Goal: Transaction & Acquisition: Book appointment/travel/reservation

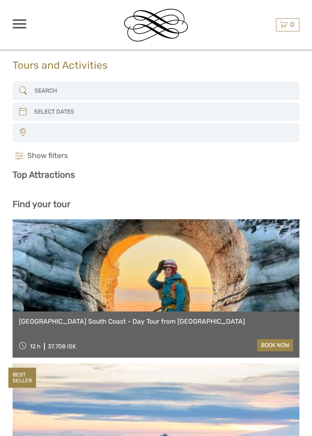
select select
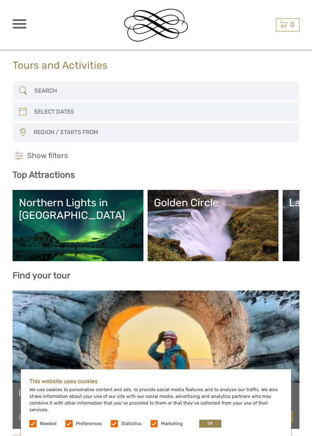
click at [212, 421] on button "OK" at bounding box center [210, 424] width 22 height 8
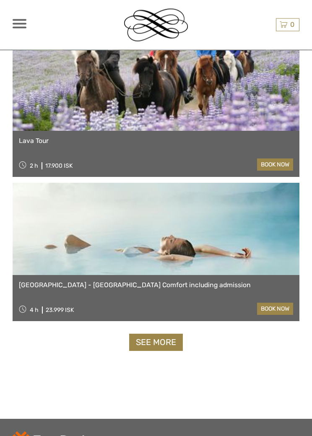
scroll to position [2561, 0]
click at [169, 339] on link "See more" at bounding box center [156, 342] width 54 height 17
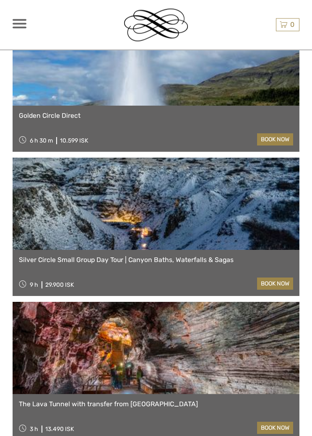
scroll to position [2751, 0]
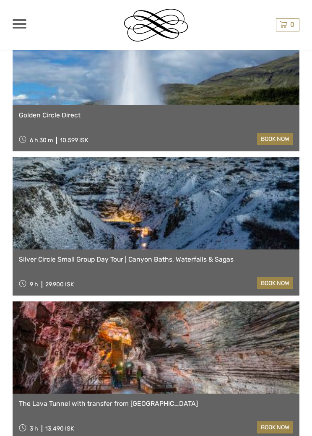
click at [265, 216] on link at bounding box center [156, 203] width 287 height 92
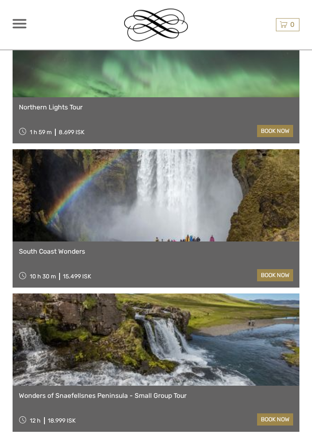
scroll to position [4203, 0]
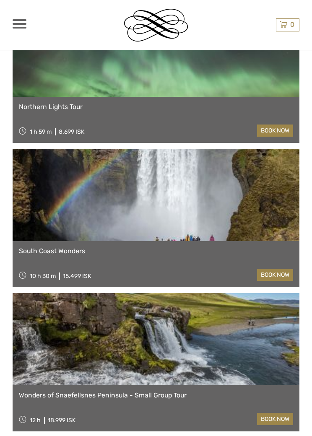
click at [229, 343] on link at bounding box center [156, 339] width 287 height 92
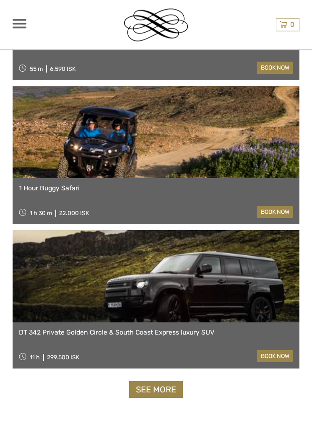
scroll to position [4988, 0]
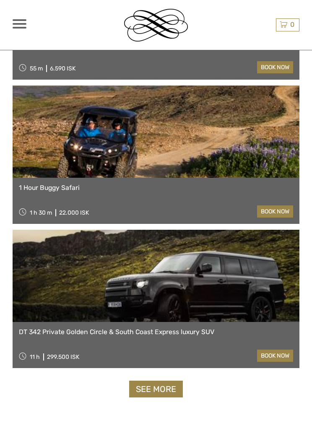
click at [175, 392] on link "See more" at bounding box center [156, 389] width 54 height 17
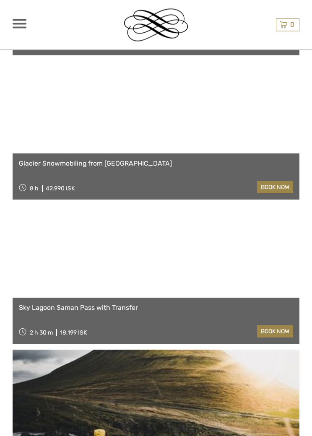
scroll to position [7177, 0]
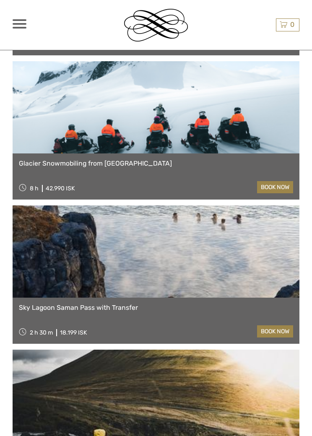
click at [233, 310] on link "Sky Lagoon Saman Pass with Transfer" at bounding box center [156, 308] width 274 height 8
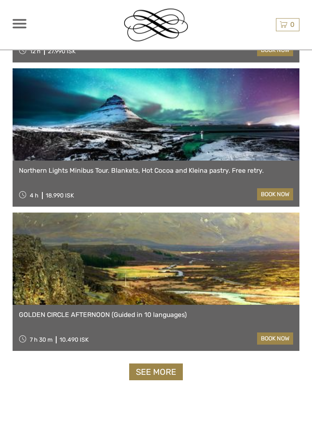
scroll to position [7603, 0]
click at [164, 370] on link "See more" at bounding box center [156, 372] width 54 height 17
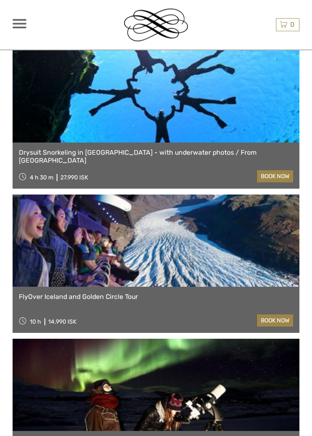
scroll to position [8776, 0]
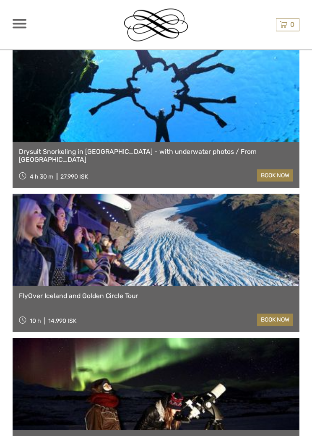
click at [223, 298] on link "FlyOver Iceland and Golden Circle Tour" at bounding box center [156, 297] width 274 height 8
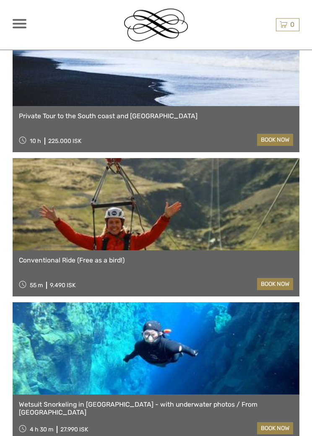
scroll to position [9533, 0]
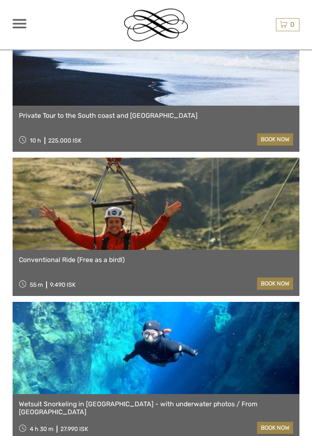
click at [215, 263] on link "Conventional Ride (Free as a bird!)" at bounding box center [156, 261] width 274 height 8
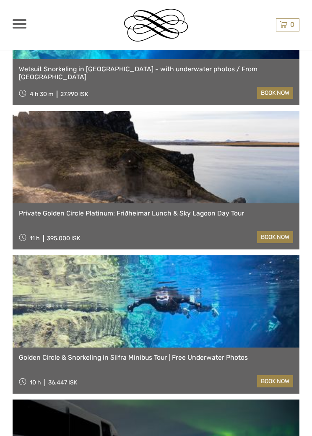
scroll to position [9868, 0]
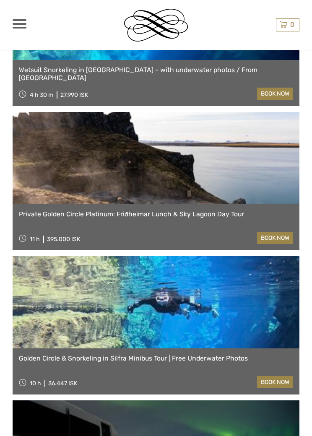
click at [26, 22] on div at bounding box center [20, 23] width 14 height 9
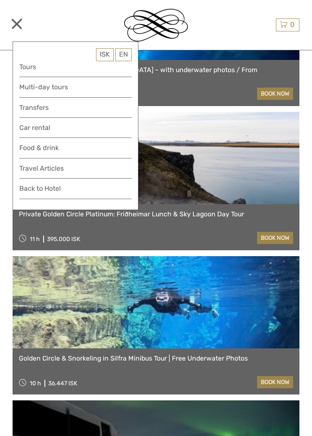
click at [39, 67] on link "Tours" at bounding box center [75, 66] width 112 height 11
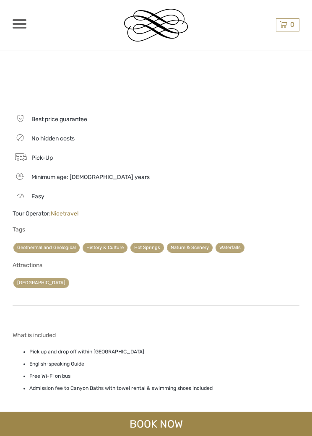
scroll to position [1144, 0]
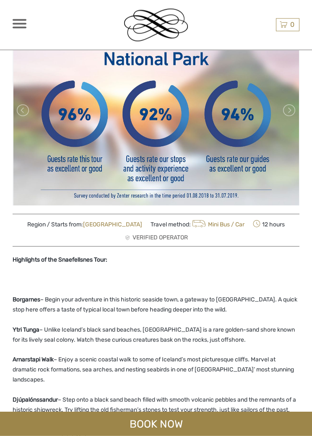
scroll to position [97, 0]
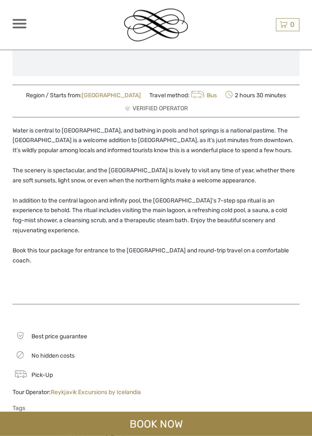
scroll to position [245, 0]
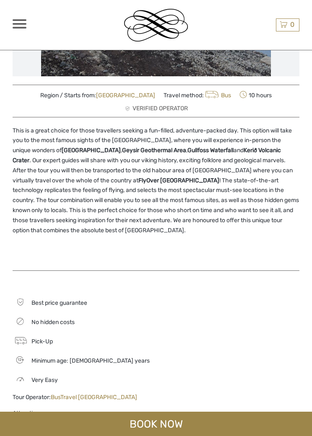
scroll to position [165, 0]
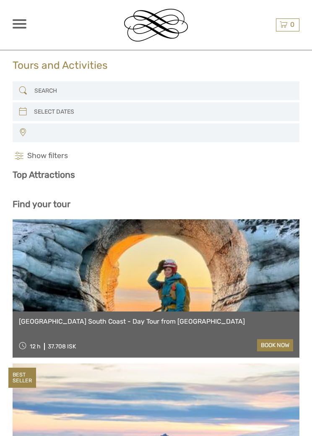
select select
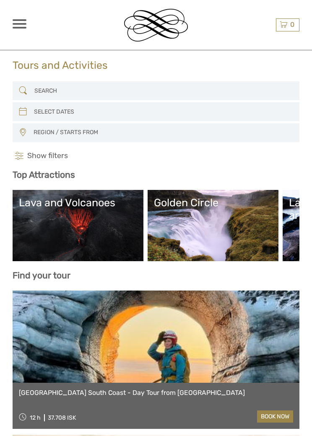
click at [53, 155] on span "Show filters" at bounding box center [47, 156] width 41 height 10
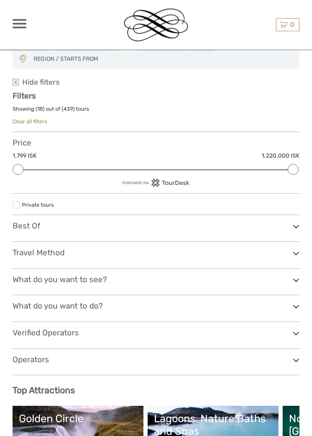
scroll to position [73, 0]
click at [163, 253] on h3 "Travel Method" at bounding box center [156, 253] width 287 height 10
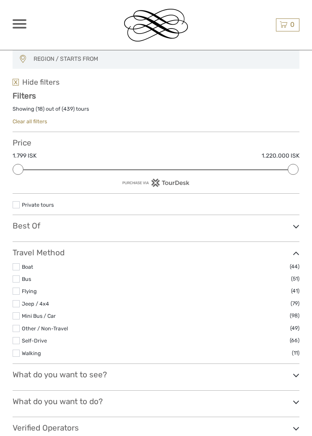
click at [44, 313] on link "Mini Bus / Car" at bounding box center [39, 316] width 34 height 6
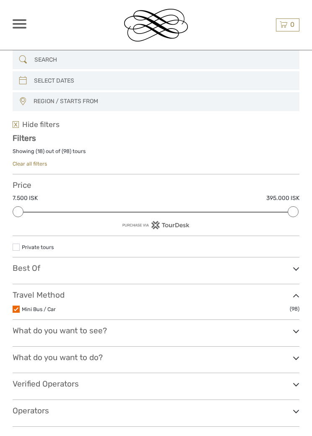
scroll to position [31, 0]
click at [109, 297] on h3 "Travel Method" at bounding box center [156, 296] width 287 height 10
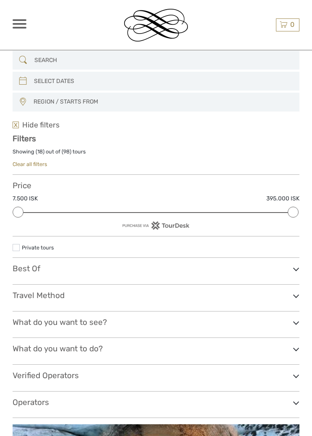
click at [120, 292] on h3 "Travel Method" at bounding box center [156, 296] width 287 height 10
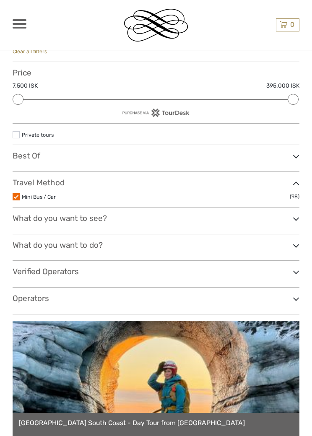
scroll to position [144, 0]
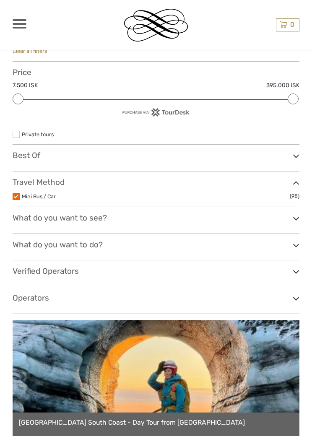
click at [296, 300] on icon at bounding box center [296, 299] width 7 height 10
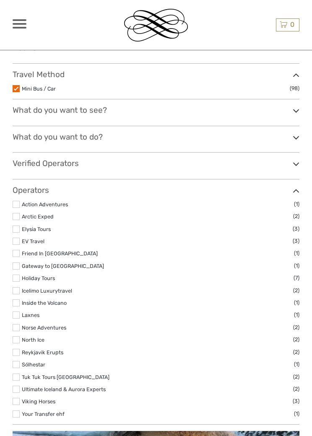
scroll to position [248, 0]
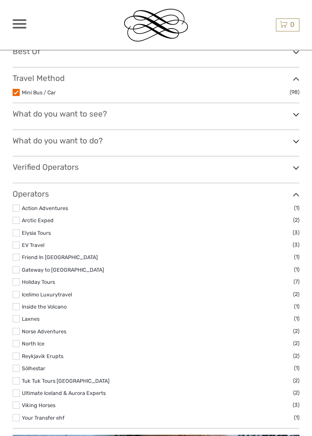
click at [293, 191] on icon at bounding box center [296, 195] width 7 height 10
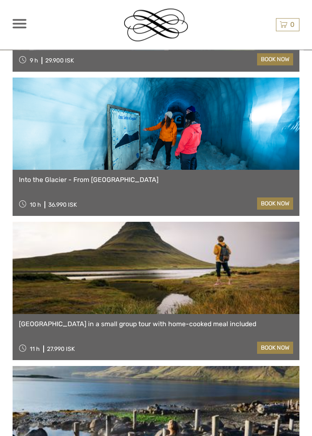
scroll to position [1253, 0]
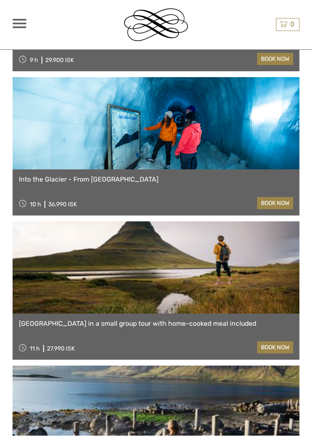
click at [272, 274] on link at bounding box center [156, 268] width 287 height 92
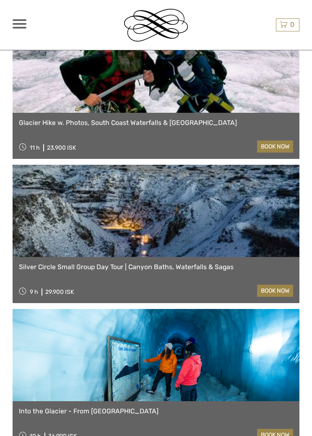
scroll to position [1021, 0]
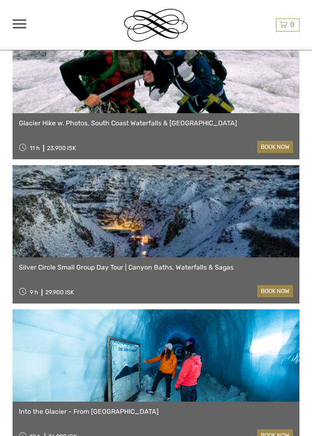
click at [247, 205] on link at bounding box center [156, 211] width 287 height 92
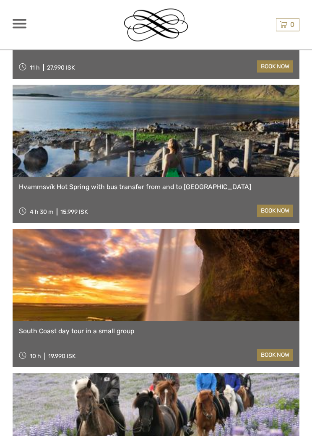
scroll to position [1535, 0]
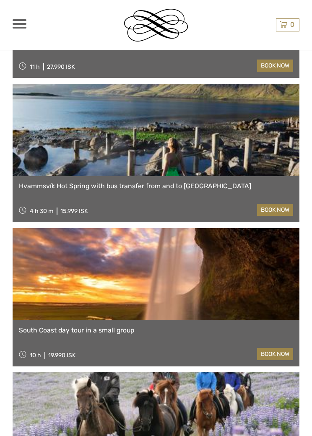
click at [265, 281] on link at bounding box center [156, 274] width 287 height 92
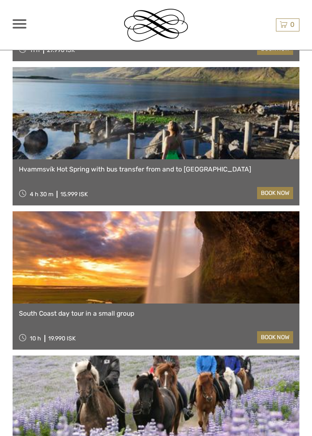
click at [275, 331] on link "book now" at bounding box center [275, 337] width 36 height 12
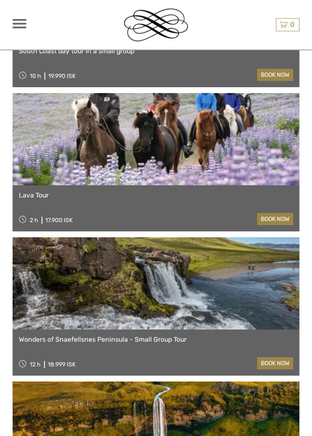
scroll to position [1815, 0]
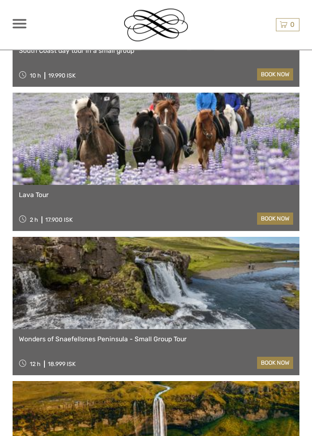
click at [254, 274] on link at bounding box center [156, 283] width 287 height 92
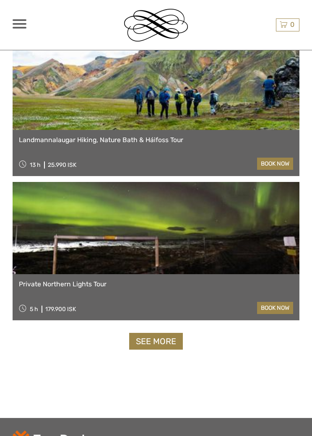
scroll to position [2740, 0]
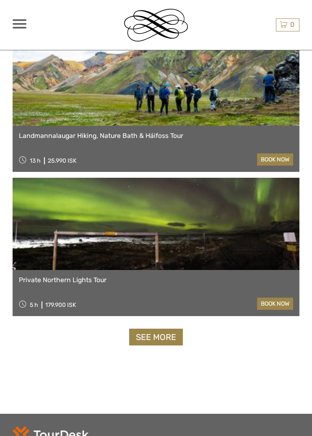
click at [169, 334] on link "See more" at bounding box center [156, 337] width 54 height 17
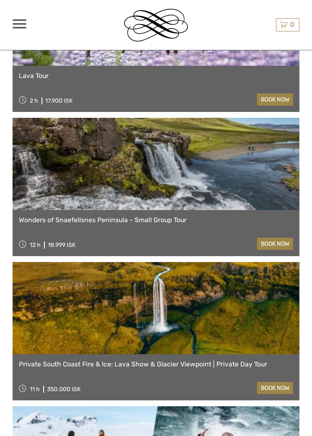
scroll to position [1933, 0]
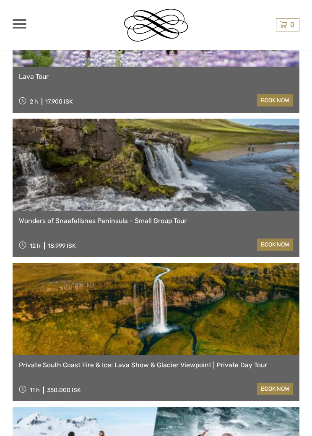
click at [256, 171] on link at bounding box center [156, 165] width 287 height 92
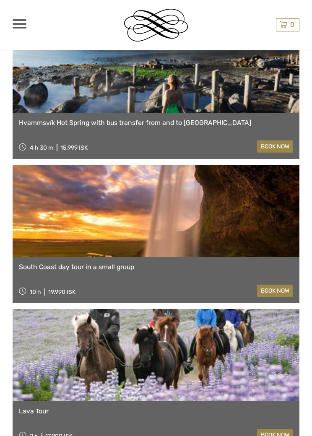
scroll to position [1591, 0]
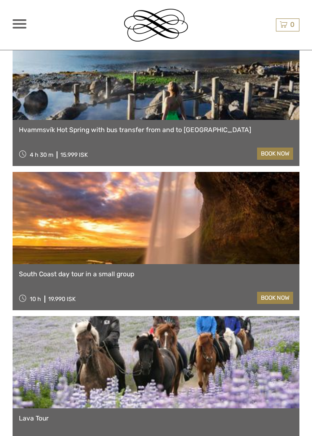
click at [271, 213] on link at bounding box center [156, 218] width 287 height 92
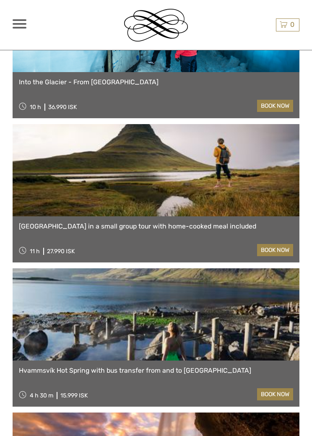
scroll to position [1350, 0]
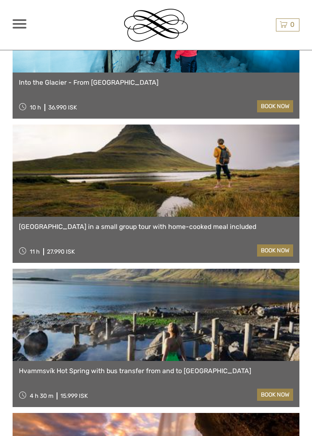
click at [261, 182] on link at bounding box center [156, 171] width 287 height 92
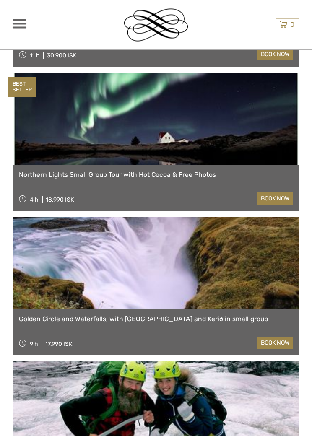
click at [25, 25] on div at bounding box center [20, 23] width 14 height 9
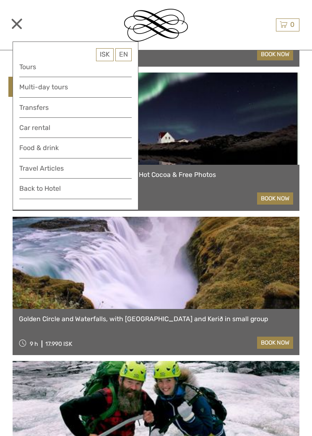
click at [60, 143] on link "Food & drink" at bounding box center [75, 150] width 112 height 16
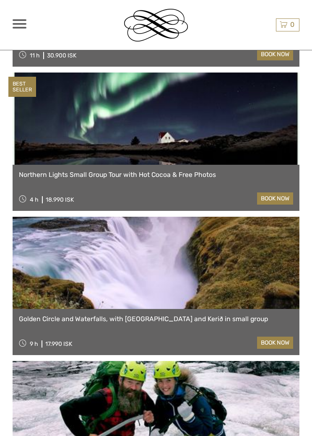
click at [252, 267] on link at bounding box center [156, 263] width 287 height 92
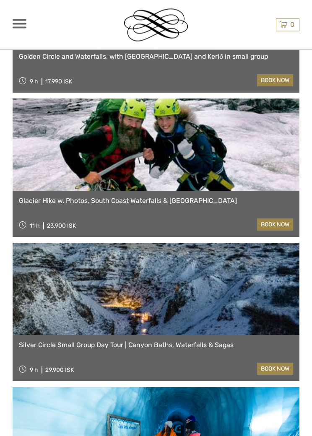
scroll to position [944, 0]
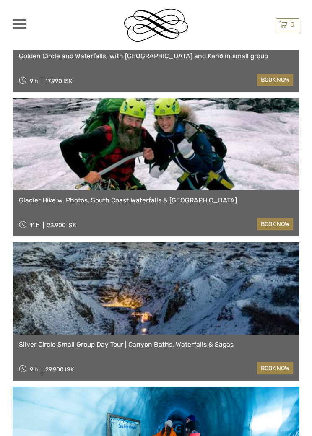
click at [246, 293] on link at bounding box center [156, 288] width 287 height 92
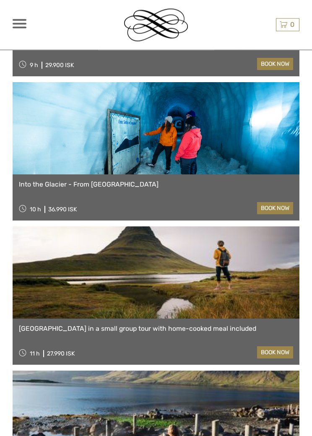
scroll to position [1248, 0]
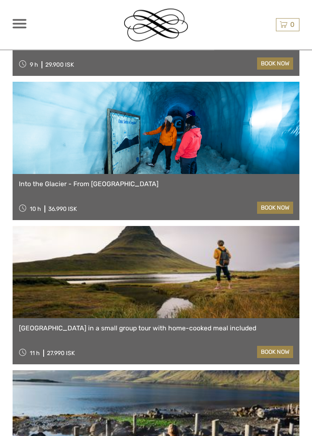
click at [255, 275] on link at bounding box center [156, 273] width 287 height 92
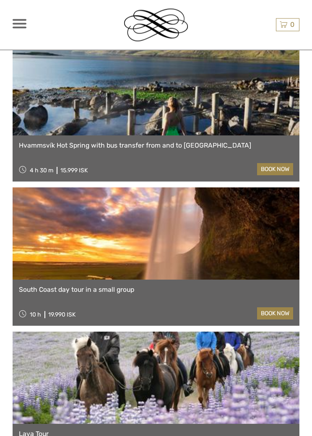
scroll to position [1576, 0]
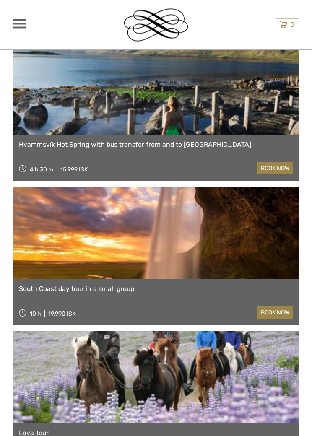
click at [266, 239] on link at bounding box center [156, 233] width 287 height 92
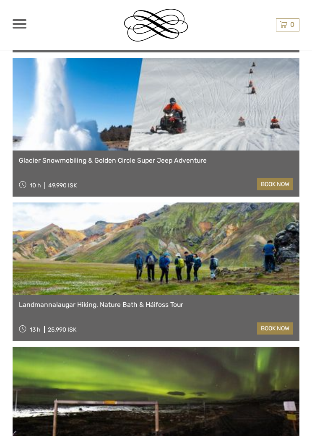
scroll to position [2542, 0]
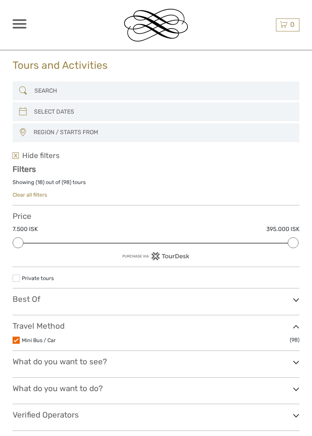
click at [17, 27] on span at bounding box center [20, 28] width 14 height 2
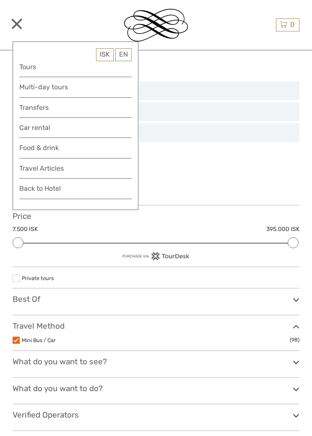
click at [52, 188] on link "Back to Hotel" at bounding box center [75, 191] width 112 height 16
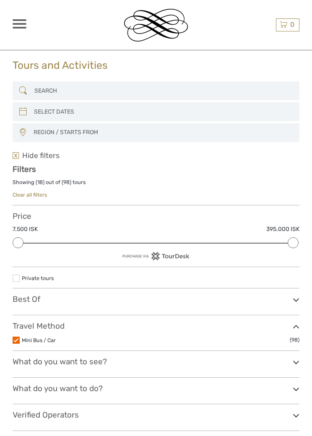
click at [26, 23] on span at bounding box center [20, 24] width 14 height 2
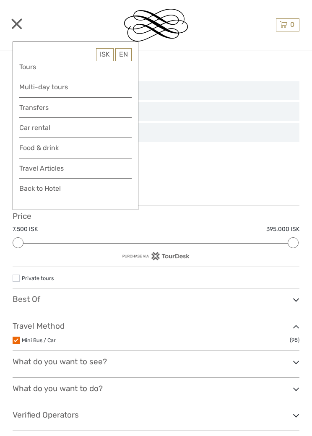
click at [57, 188] on link "Back to Hotel" at bounding box center [75, 191] width 112 height 16
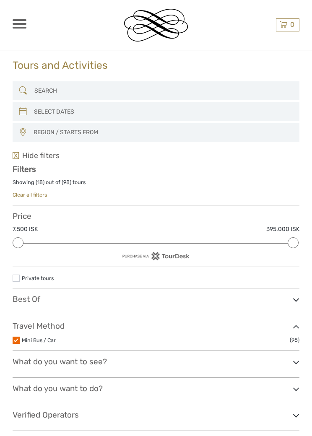
click at [18, 24] on span at bounding box center [20, 24] width 14 height 2
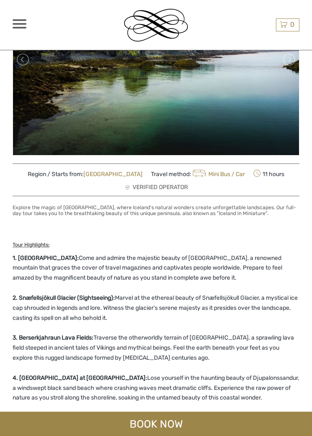
scroll to position [164, 0]
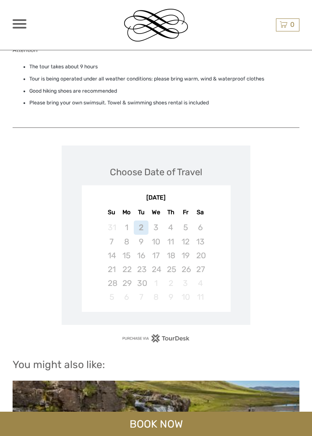
scroll to position [1596, 0]
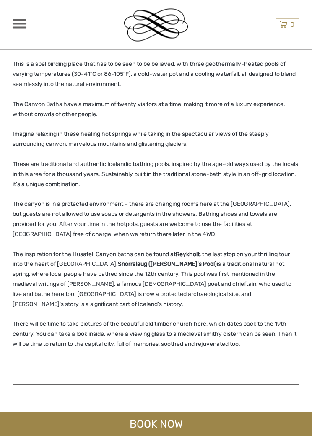
scroll to position [842, 0]
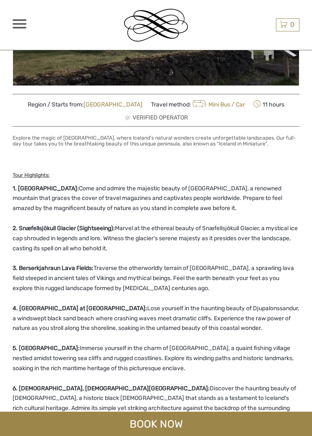
scroll to position [226, 0]
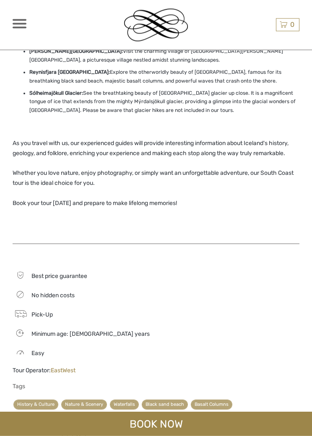
scroll to position [460, 0]
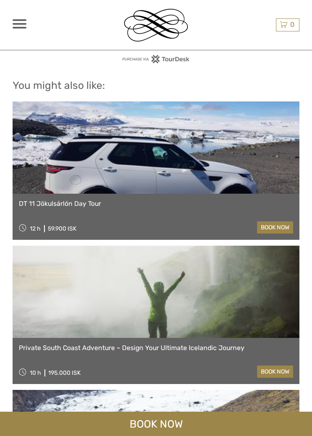
scroll to position [1666, 0]
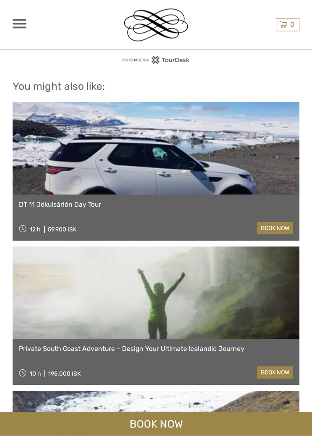
click at [242, 127] on link at bounding box center [156, 149] width 287 height 92
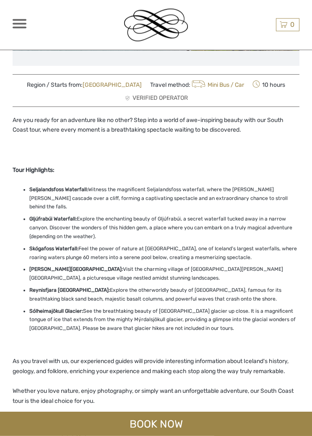
scroll to position [221, 0]
